Goal: Check status: Check status

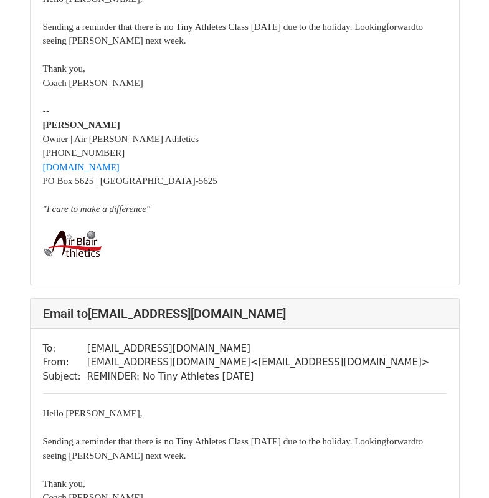
scroll to position [2656, 0]
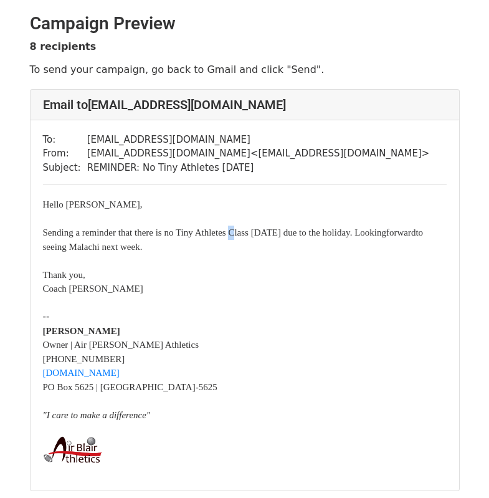
click at [251, 232] on font "Sending a reminder that there is no Tiny Athletes Class today due to the holida…" at bounding box center [233, 239] width 381 height 24
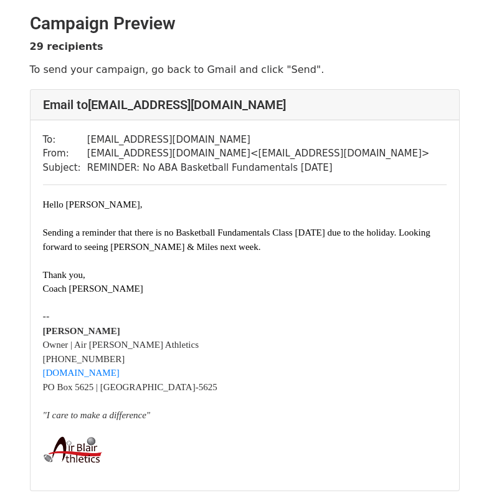
click at [325, 300] on div at bounding box center [245, 303] width 404 height 14
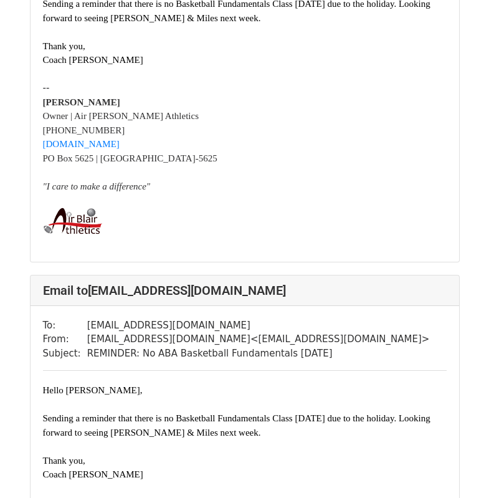
scroll to position [114, 0]
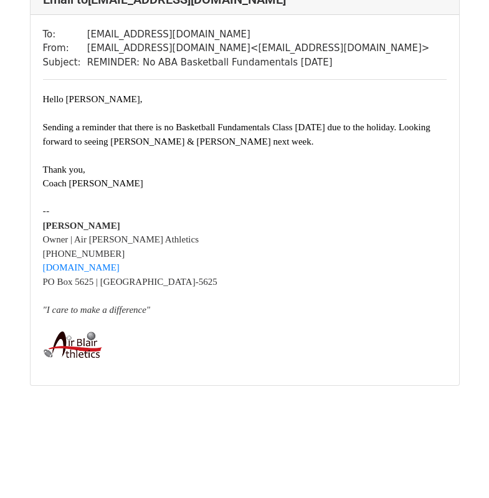
scroll to position [11906, 0]
